Goal: Contribute content

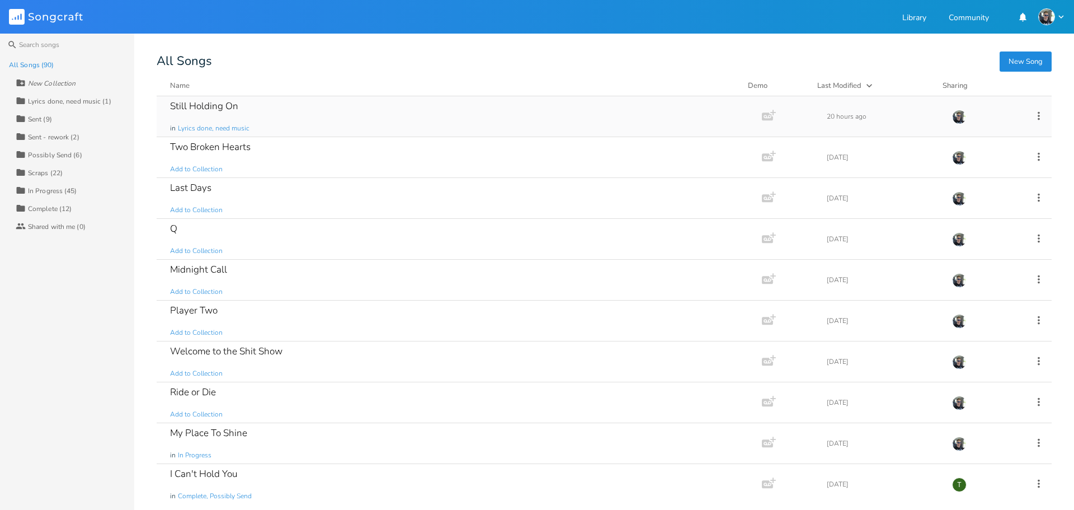
click at [218, 107] on div "Still Holding On" at bounding box center [204, 106] width 68 height 10
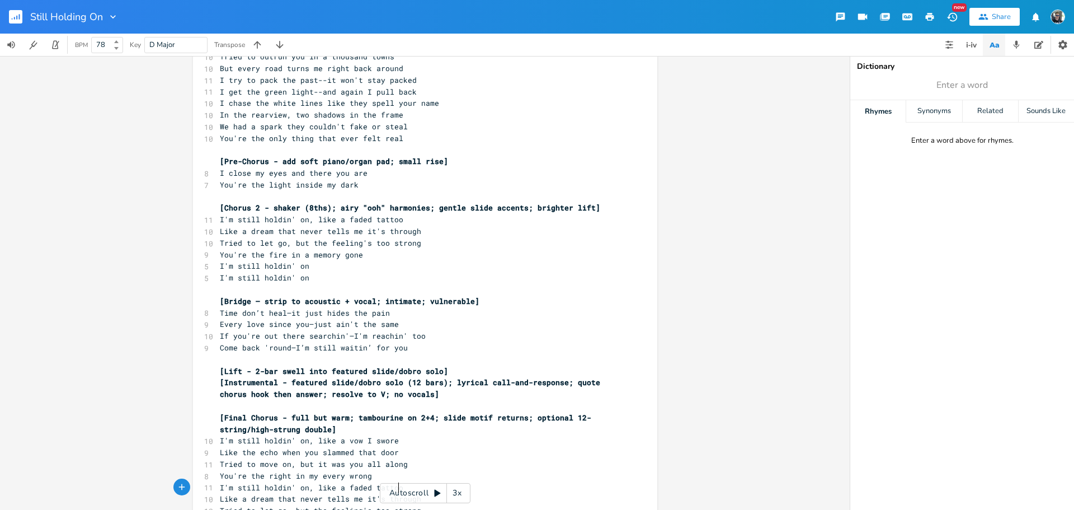
scroll to position [381, 0]
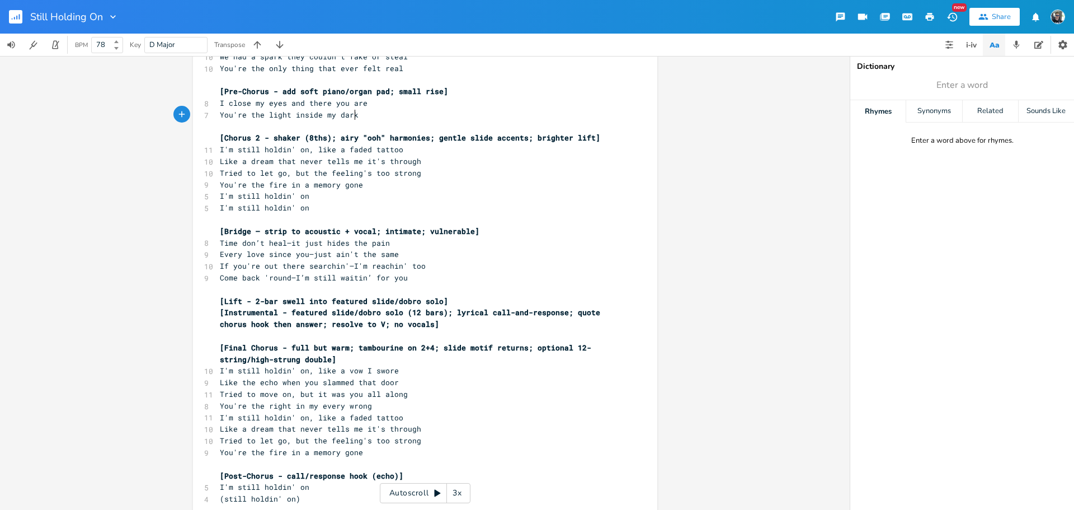
click at [368, 115] on pre "You're the light inside my dark" at bounding box center [420, 115] width 404 height 12
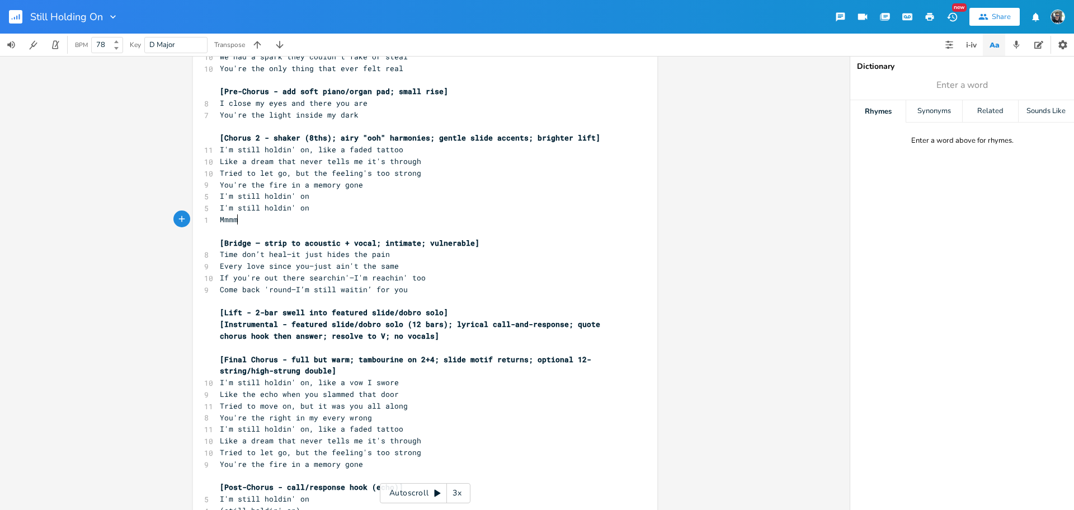
type textarea "Mmmmm"
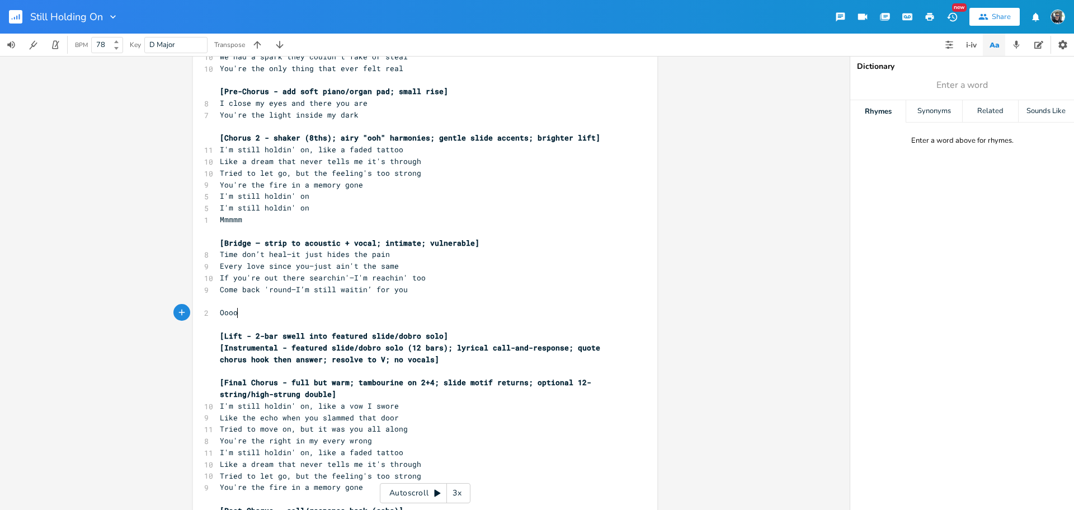
type textarea "Ooooh"
click at [427, 293] on pre "Come back 'round—I’m still waitin’ for you" at bounding box center [420, 290] width 404 height 12
type textarea "(drag out)"
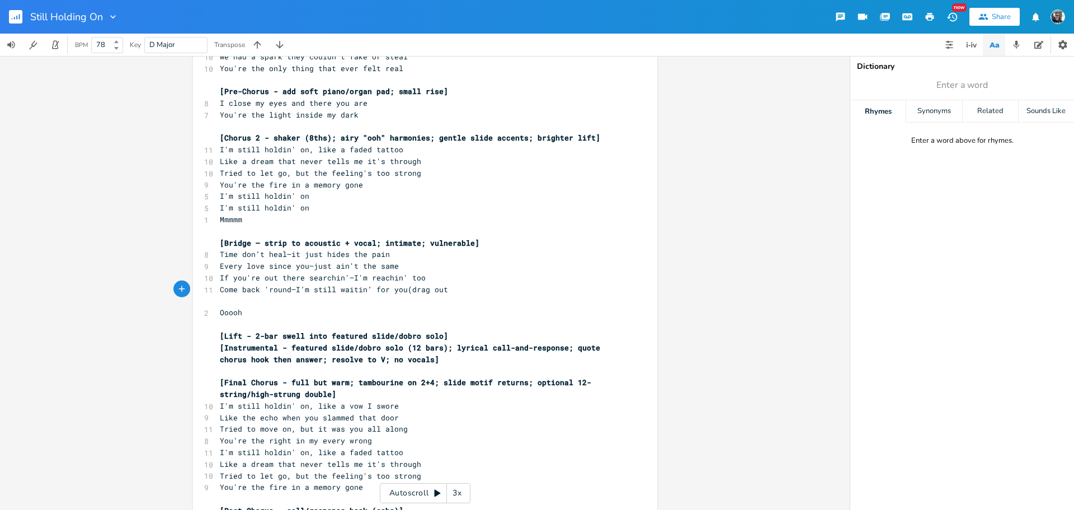
scroll to position [0, 33]
type textarea "(drag out)"
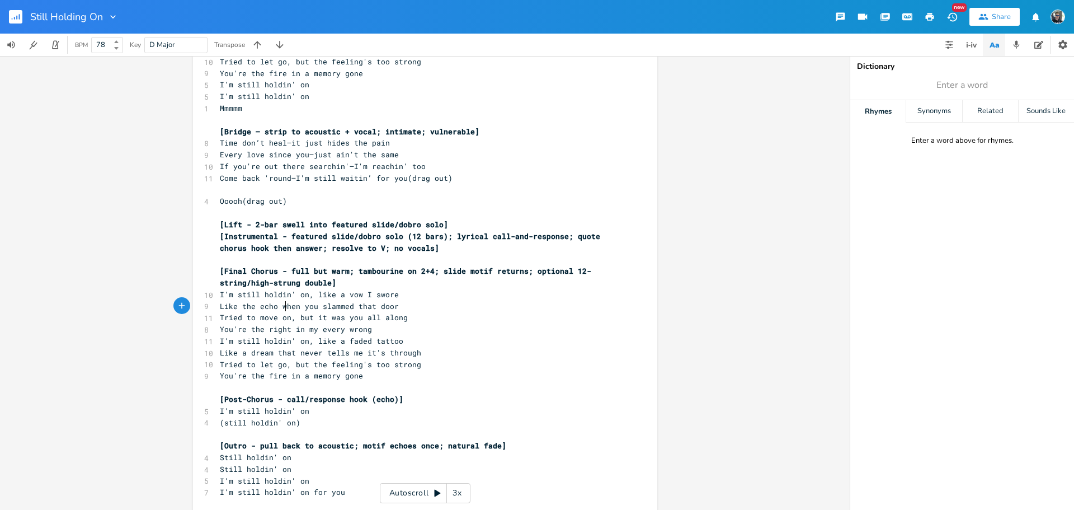
scroll to position [503, 0]
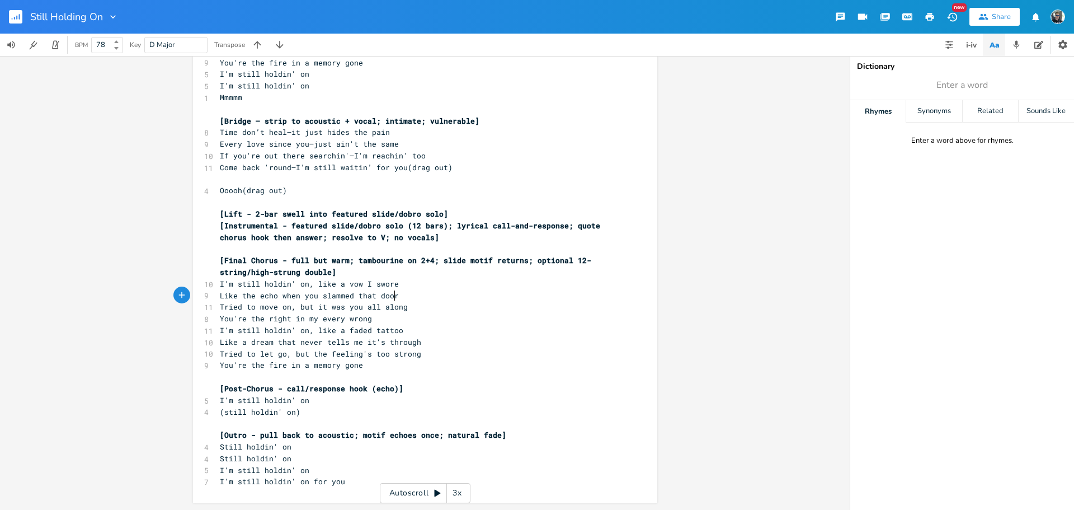
click at [393, 293] on pre "Like the echo when you slammed that door" at bounding box center [420, 296] width 404 height 12
